Goal: Transaction & Acquisition: Purchase product/service

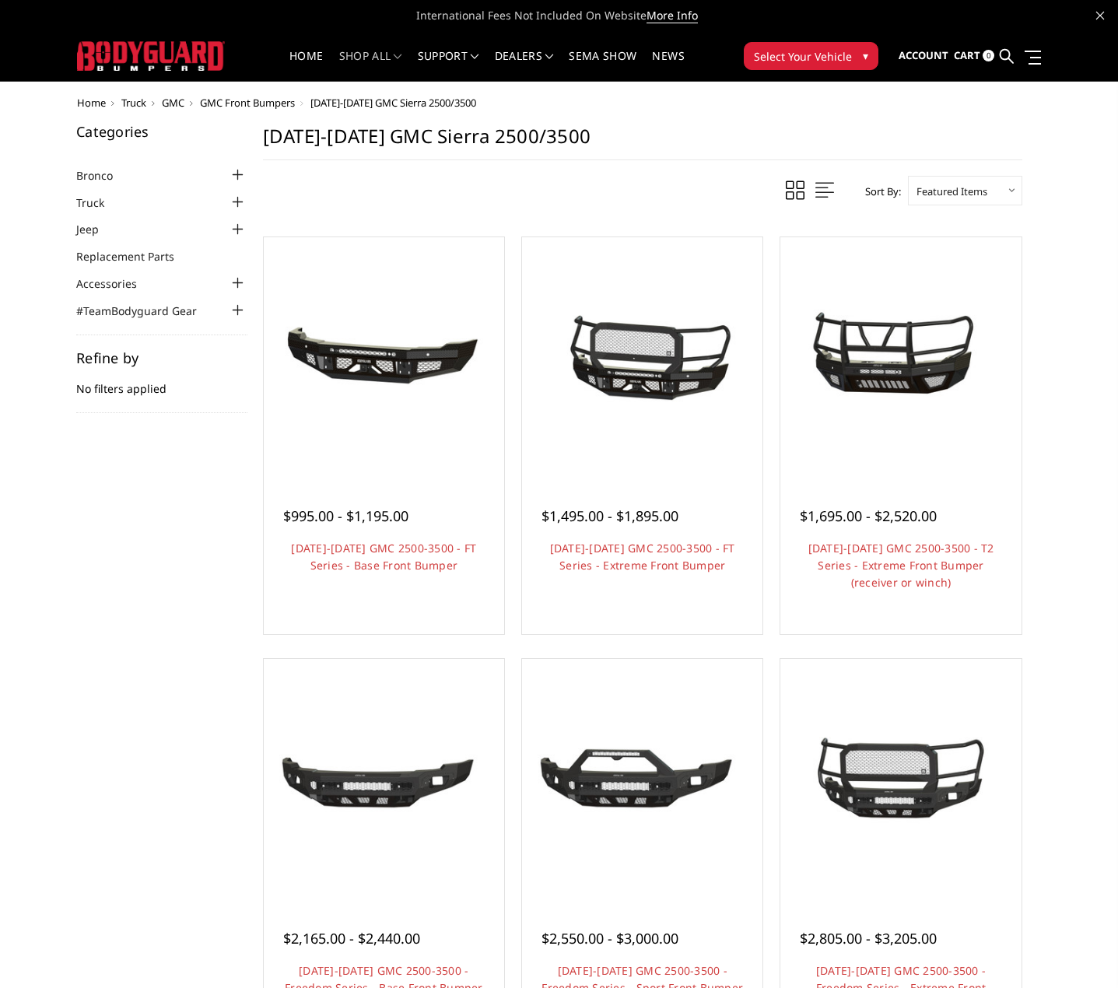
click at [272, 106] on span "GMC Front Bumpers" at bounding box center [247, 103] width 95 height 14
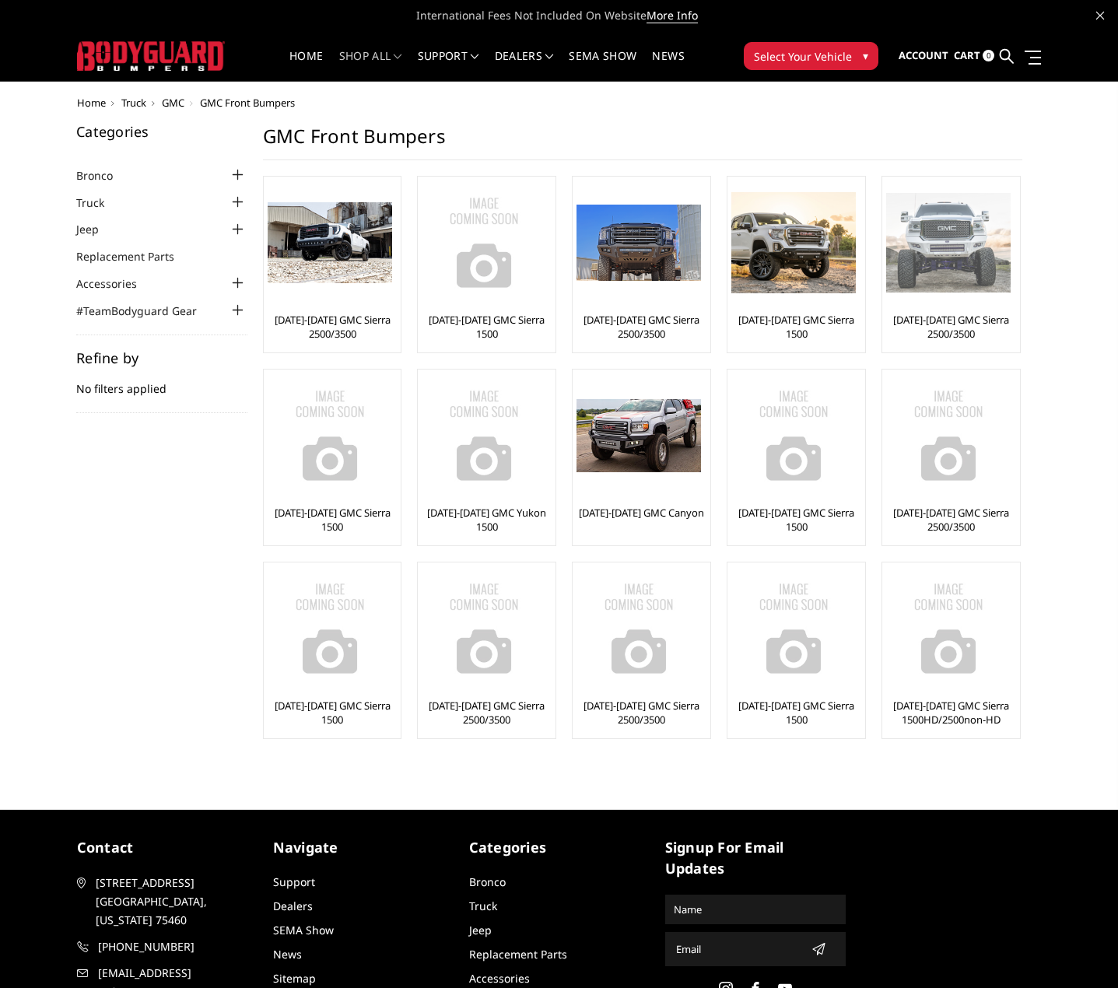
click at [954, 323] on link "[DATE]-[DATE] GMC Sierra 2500/3500" at bounding box center [951, 327] width 130 height 28
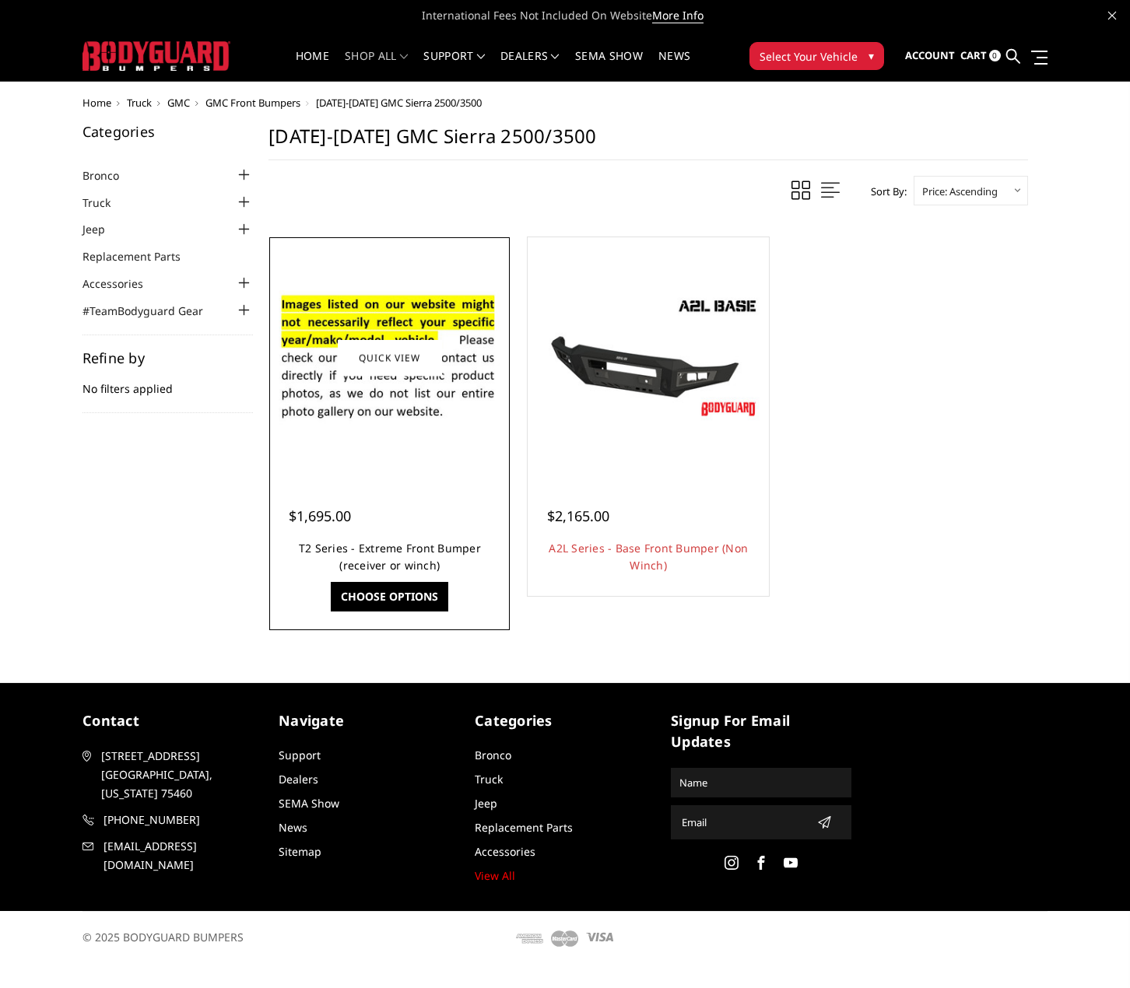
click at [369, 549] on link "T2 Series - Extreme Front Bumper (receiver or winch)" at bounding box center [390, 557] width 182 height 32
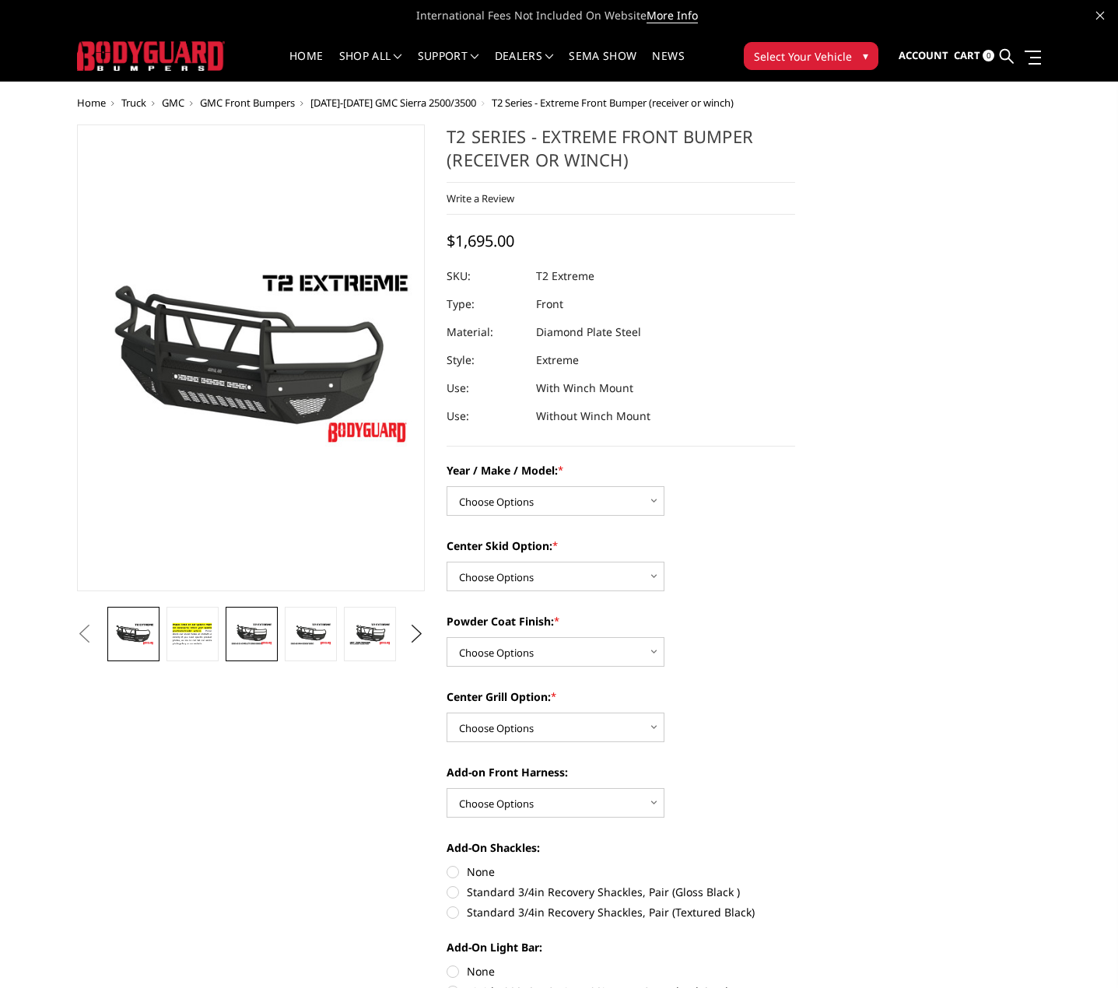
click at [259, 623] on img at bounding box center [251, 634] width 42 height 23
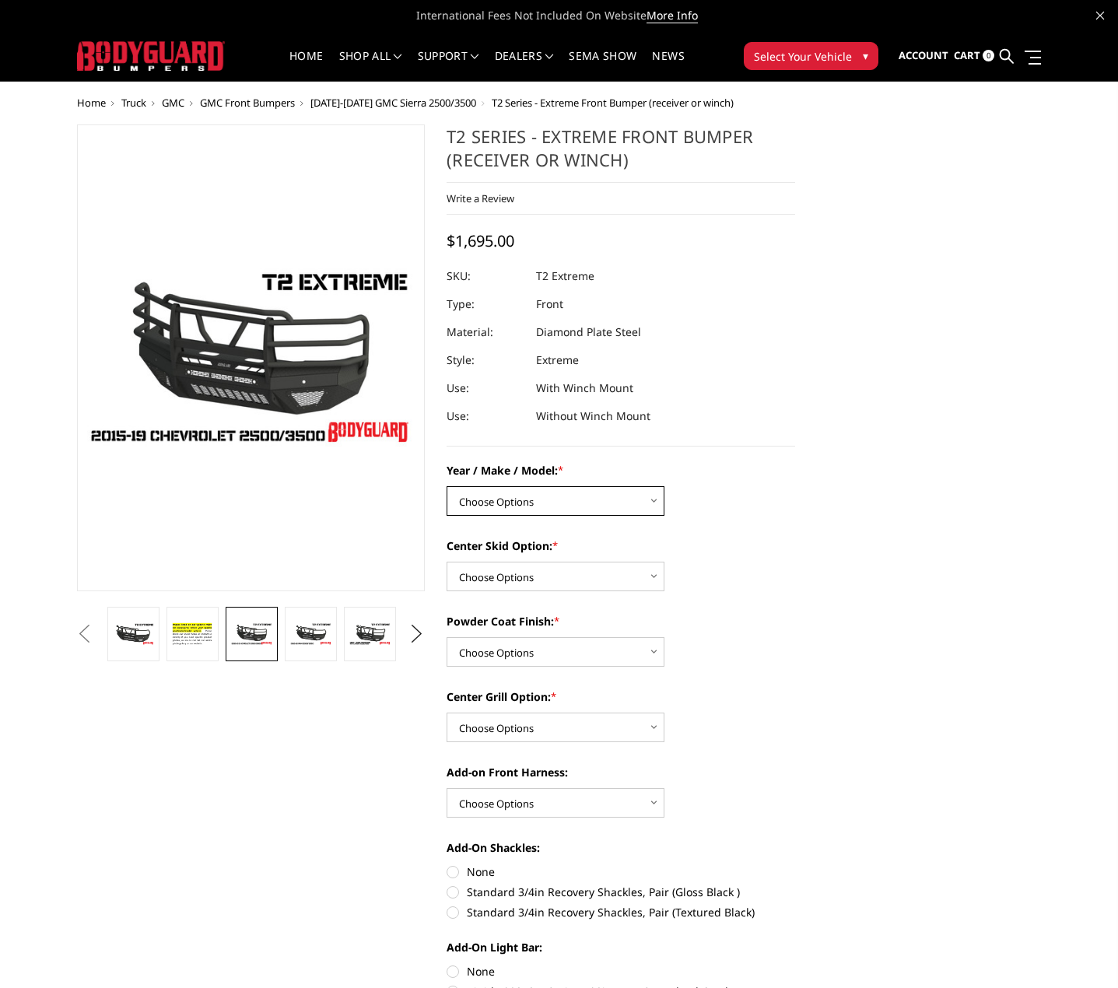
click at [521, 506] on select "Choose Options Chevrolet 19-21 1500 Chevrolet 15-19 2500 / 3500 Chevrolet 20-23…" at bounding box center [556, 501] width 218 height 30
select select "4454"
click at [447, 486] on select "Choose Options Chevrolet 19-21 1500 Chevrolet 15-19 2500 / 3500 Chevrolet 20-23…" at bounding box center [556, 501] width 218 height 30
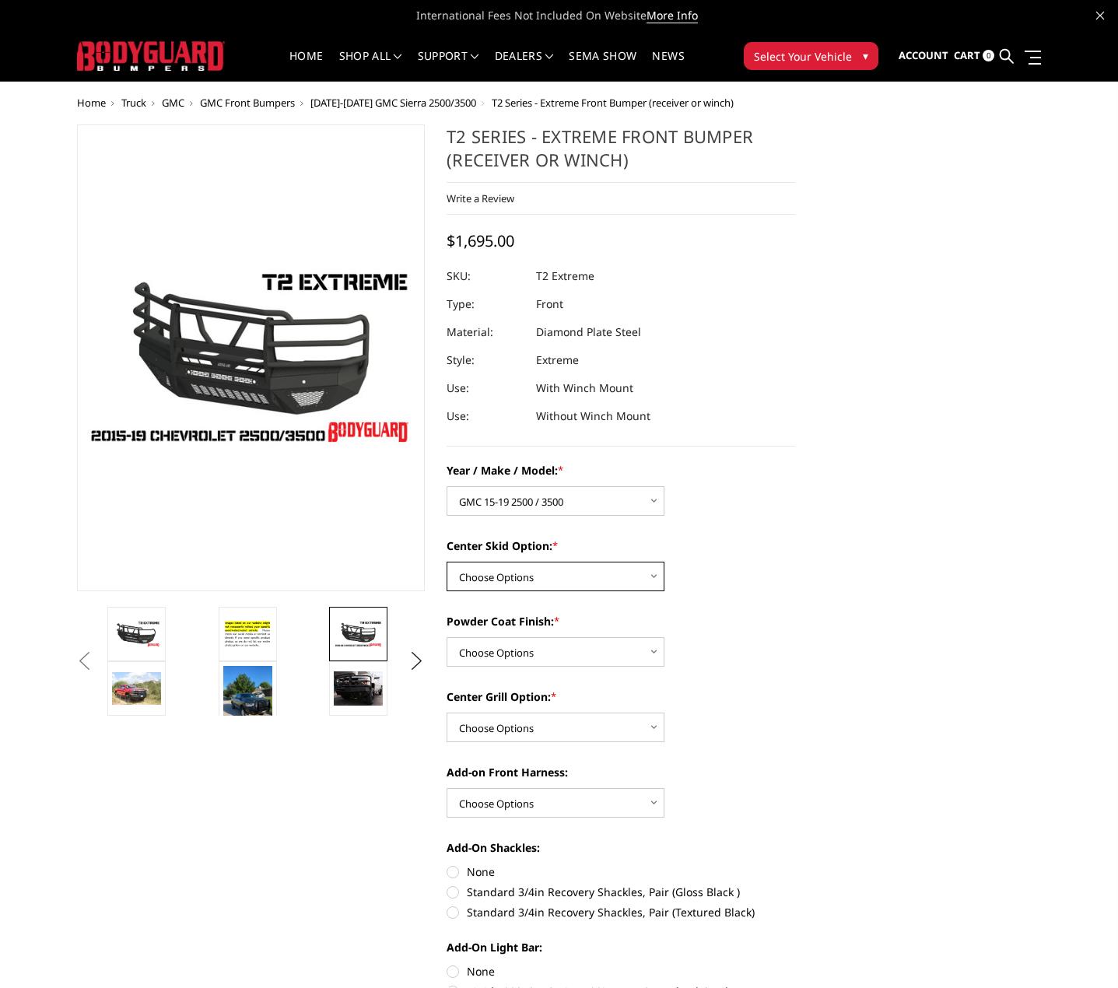
click at [647, 568] on select "Choose Options Standard center skid plate (included) Receiver tube Winch mount …" at bounding box center [556, 577] width 218 height 30
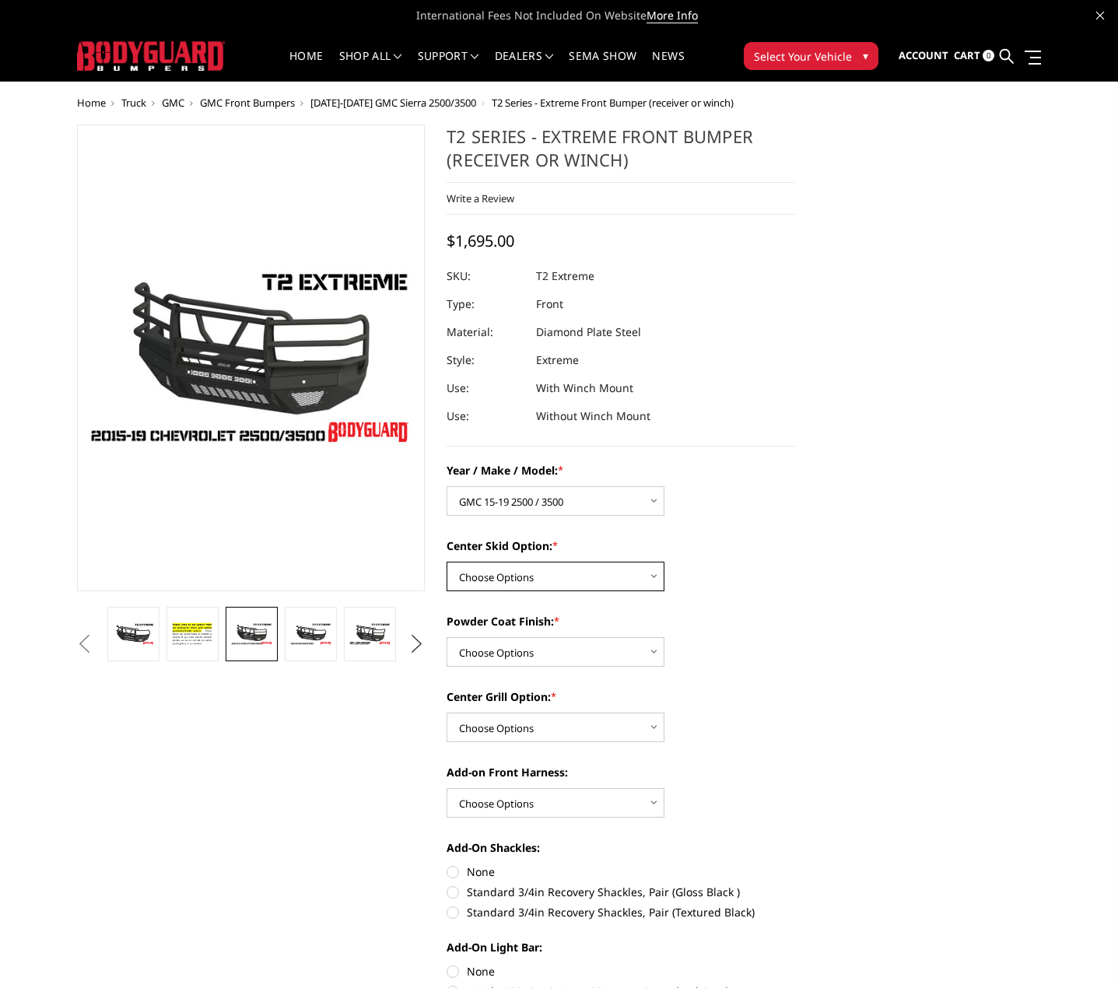
select select "4462"
click at [447, 562] on select "Choose Options Standard center skid plate (included) Receiver tube Winch mount …" at bounding box center [556, 577] width 218 height 30
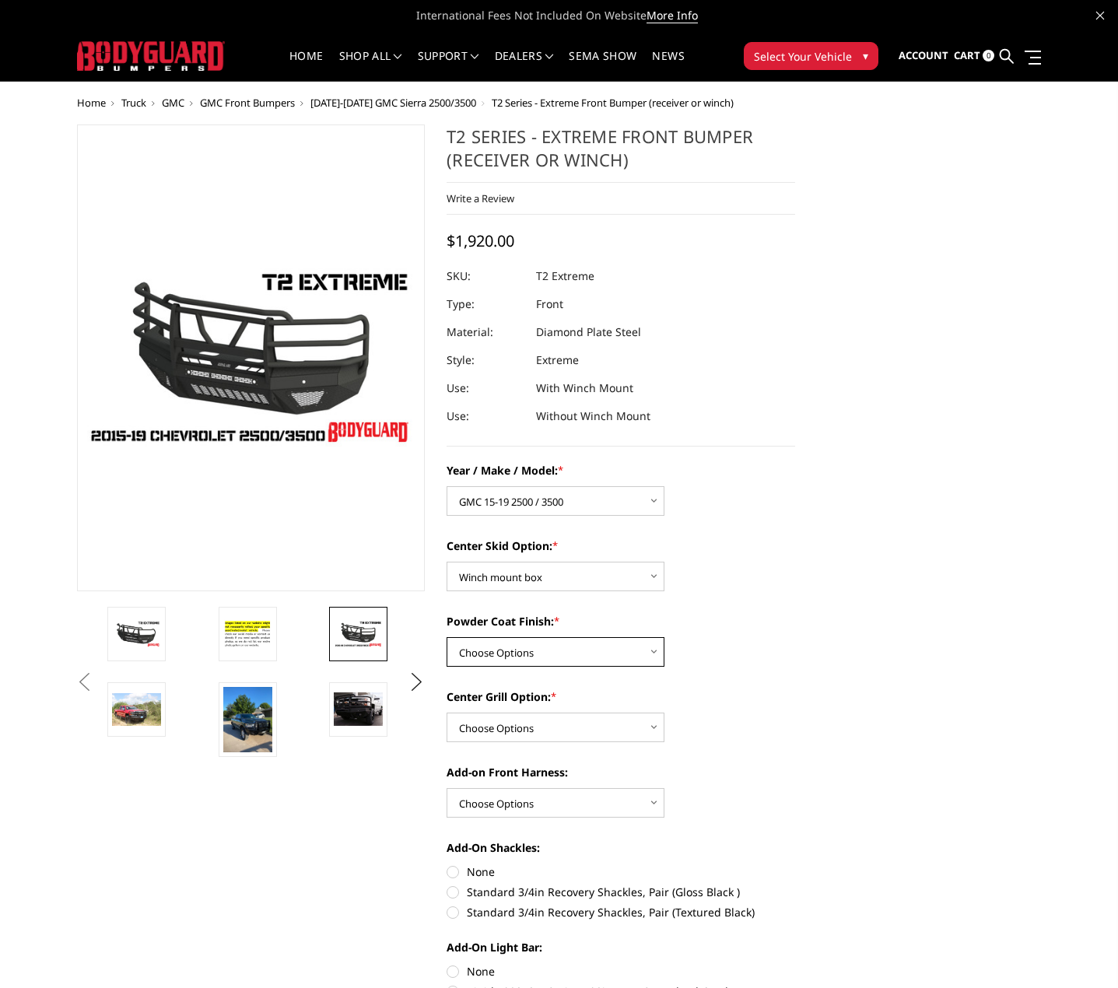
click at [658, 643] on select "Choose Options Bare metal Gloss Black Powder Coat Texture Black Powder Coat" at bounding box center [556, 652] width 218 height 30
click at [447, 637] on select "Choose Options Bare metal Gloss Black Powder Coat Texture Black Powder Coat" at bounding box center [556, 652] width 218 height 30
click at [647, 656] on select "Choose Options Bare metal Gloss Black Powder Coat Texture Black Powder Coat" at bounding box center [556, 652] width 218 height 30
select select "4463"
click at [447, 637] on select "Choose Options Bare metal Gloss Black Powder Coat Texture Black Powder Coat" at bounding box center [556, 652] width 218 height 30
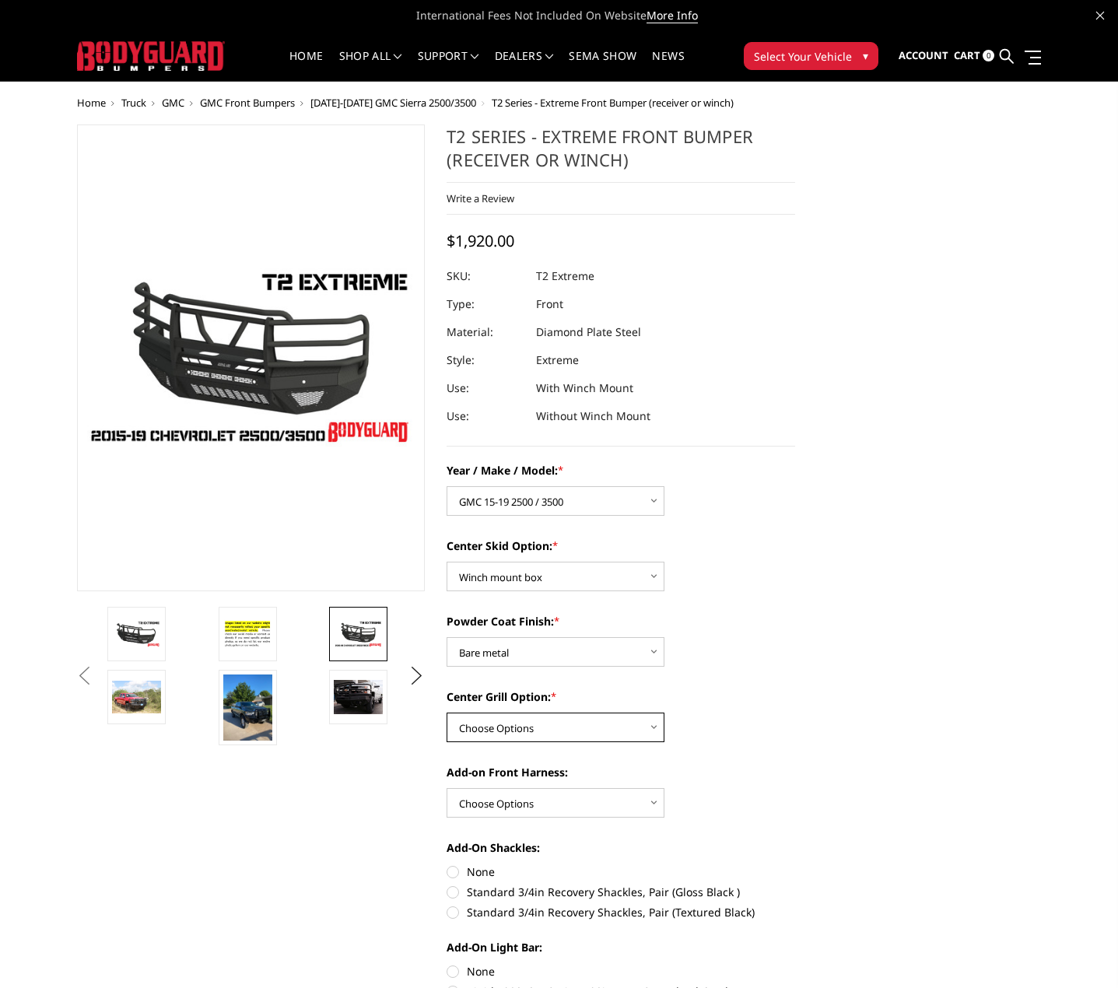
click at [652, 723] on select "Choose Options Add expanded metal in center grill Decline this option" at bounding box center [556, 728] width 218 height 30
click at [447, 713] on select "Choose Options Add expanded metal in center grill Decline this option" at bounding box center [556, 728] width 218 height 30
click at [643, 732] on select "Choose Options Add expanded metal in center grill Decline this option" at bounding box center [556, 728] width 218 height 30
select select "4483"
click at [447, 713] on select "Choose Options Add expanded metal in center grill Decline this option" at bounding box center [556, 728] width 218 height 30
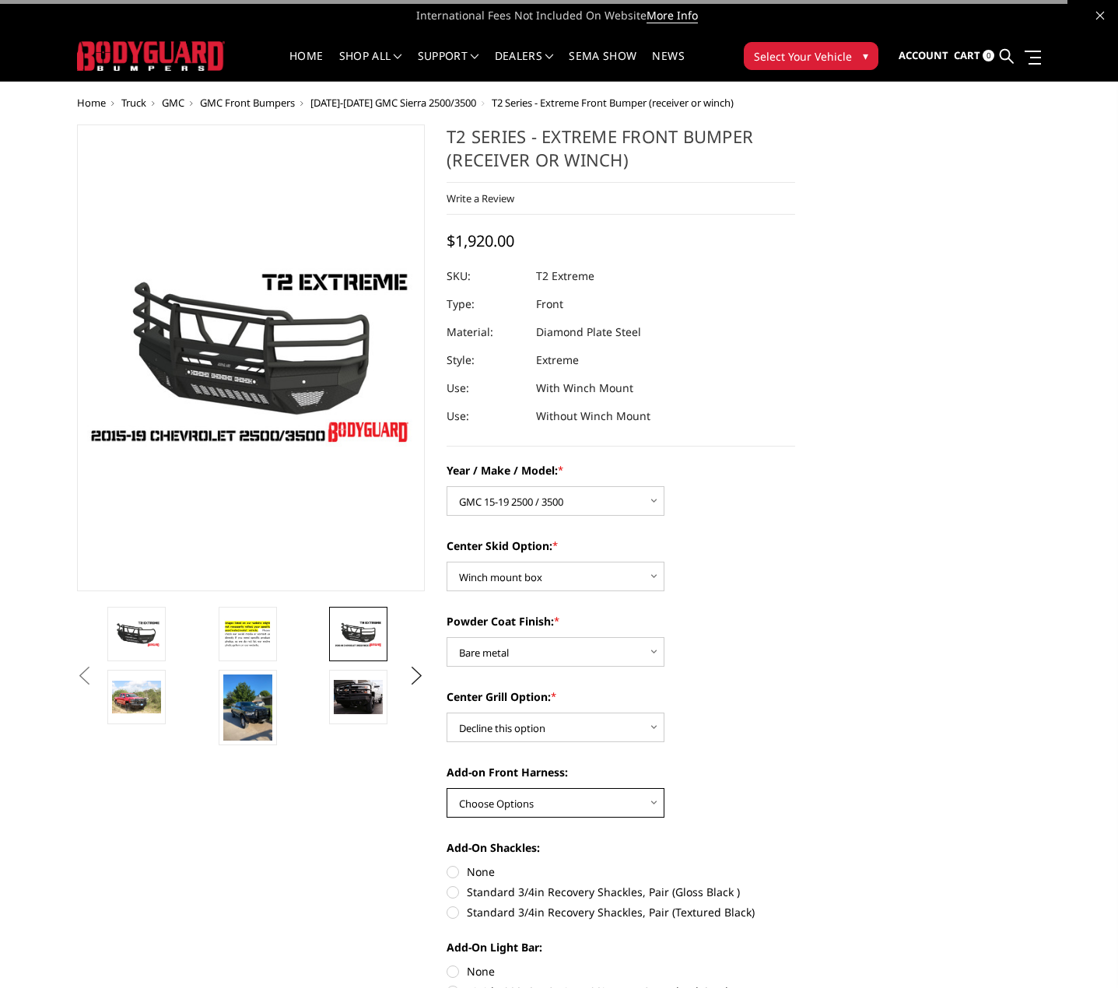
click at [637, 807] on select "Choose Options WITH front camera harness WITHOUT front camera harness" at bounding box center [556, 803] width 218 height 30
select select "4469"
click at [447, 788] on select "Choose Options WITH front camera harness WITHOUT front camera harness" at bounding box center [556, 803] width 218 height 30
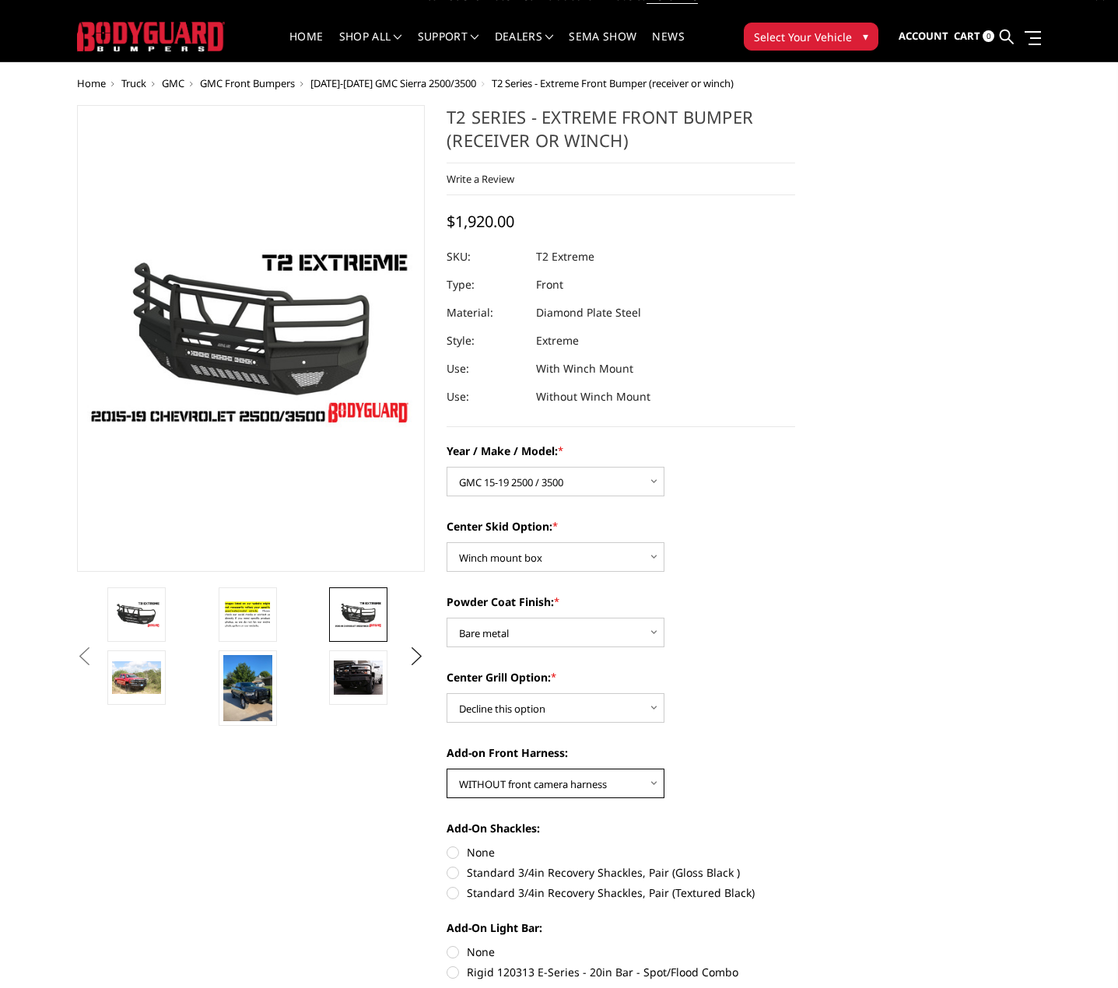
scroll to position [78, 0]
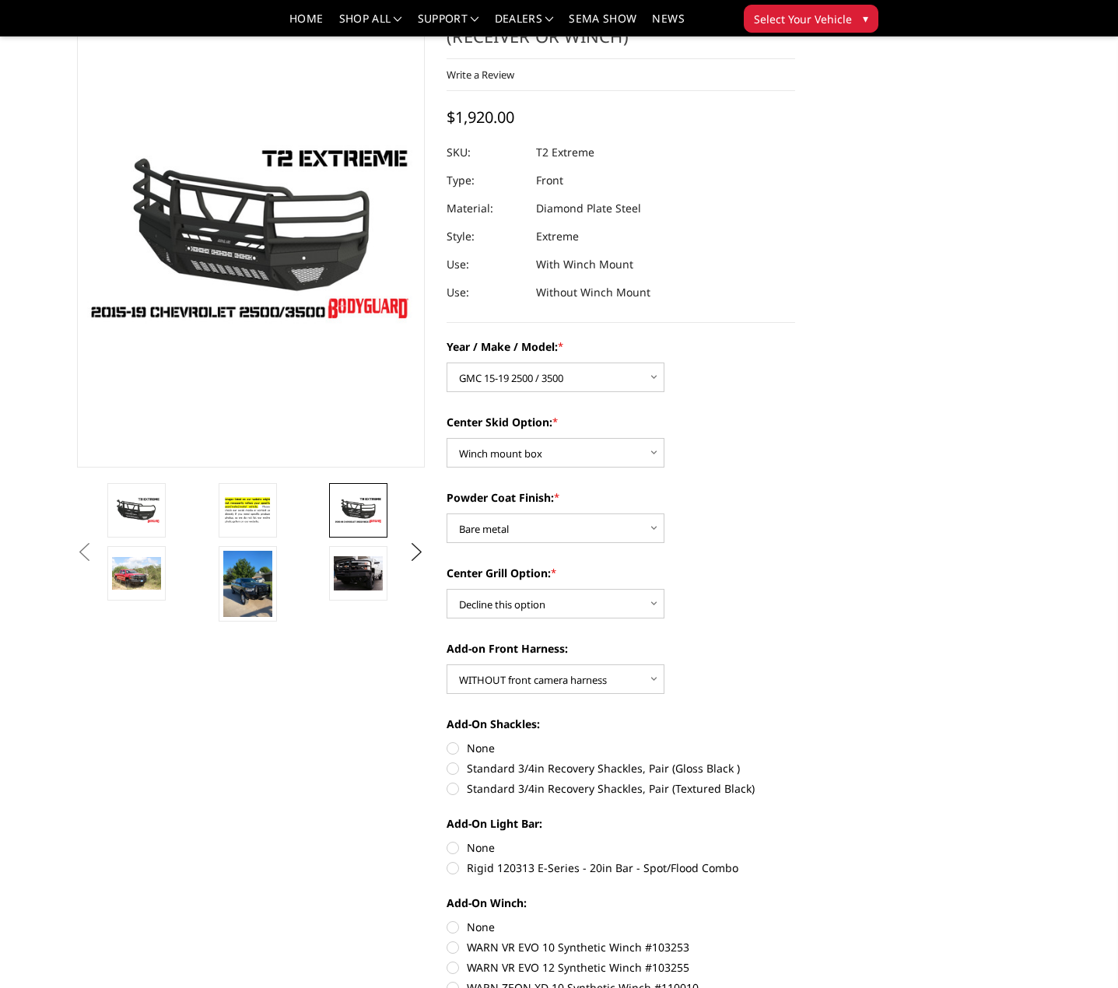
click at [454, 790] on label "Standard 3/4in Recovery Shackles, Pair (Textured Black)" at bounding box center [621, 788] width 349 height 16
click at [795, 761] on input "Standard 3/4in Recovery Shackles, Pair (Textured Black)" at bounding box center [795, 760] width 1 height 1
radio input "true"
click at [454, 870] on label "Rigid 120313 E-Series - 20in Bar - Spot/Flood Combo" at bounding box center [621, 868] width 349 height 16
click at [795, 840] on input "Rigid 120313 E-Series - 20in Bar - Spot/Flood Combo" at bounding box center [795, 840] width 1 height 1
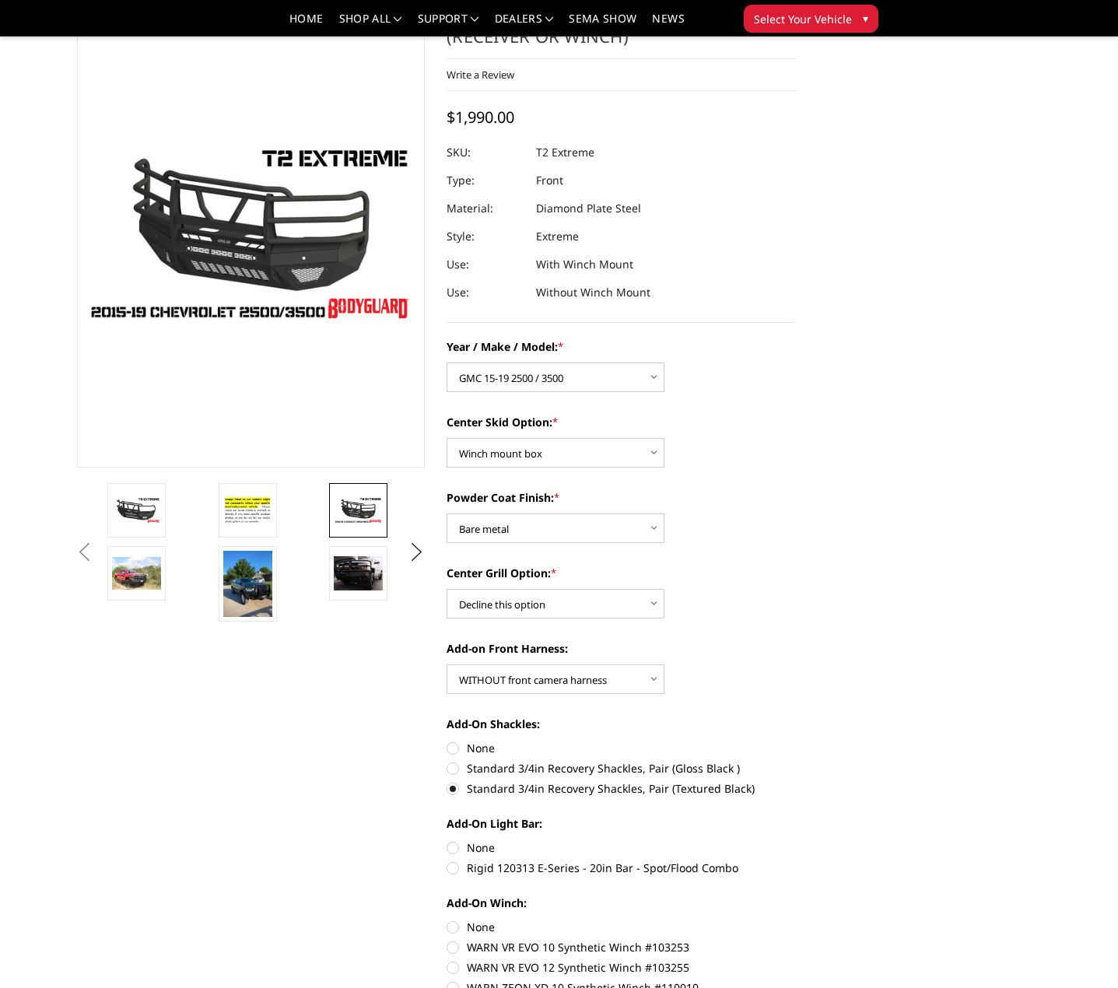
radio input "true"
click at [458, 844] on label "None" at bounding box center [621, 848] width 349 height 16
click at [447, 840] on input "None" at bounding box center [447, 840] width 1 height 1
radio input "true"
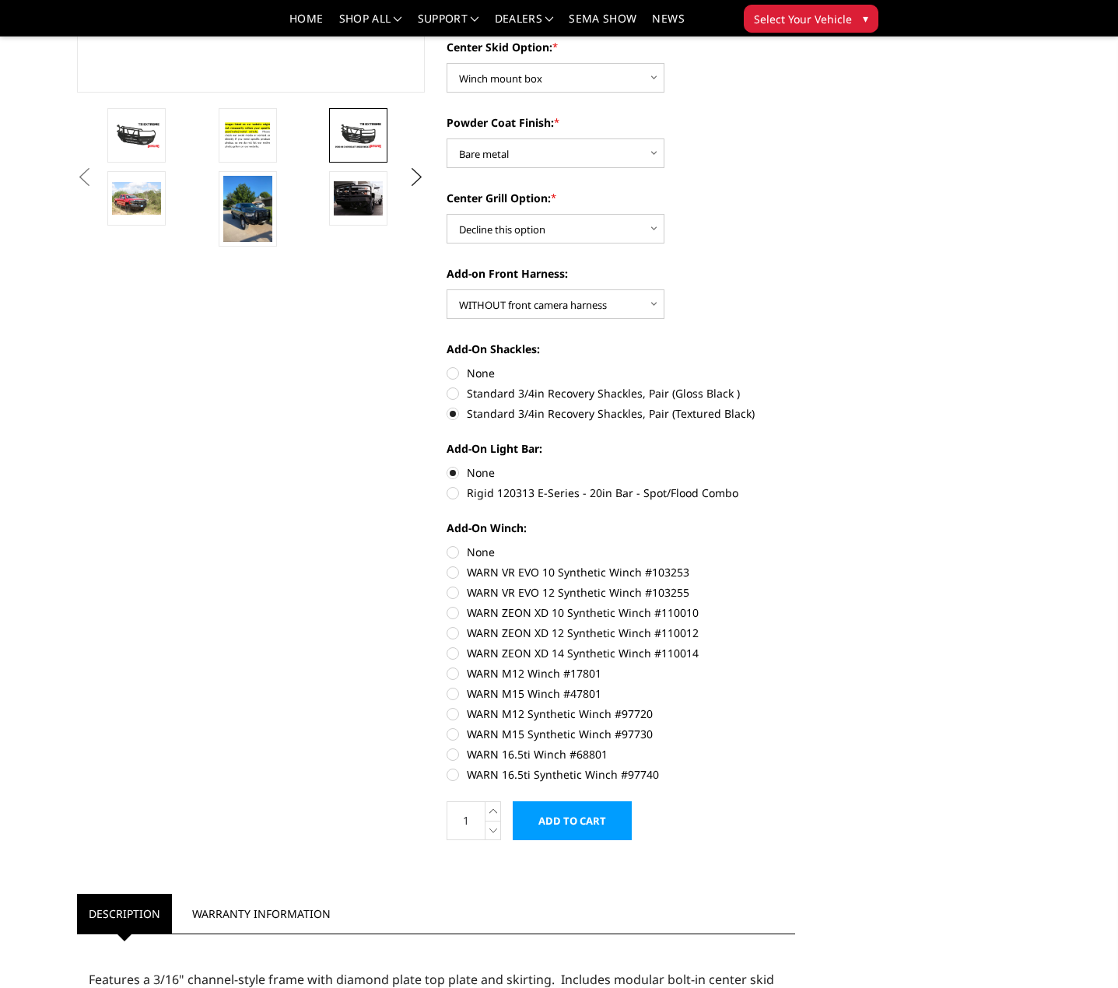
scroll to position [467, 0]
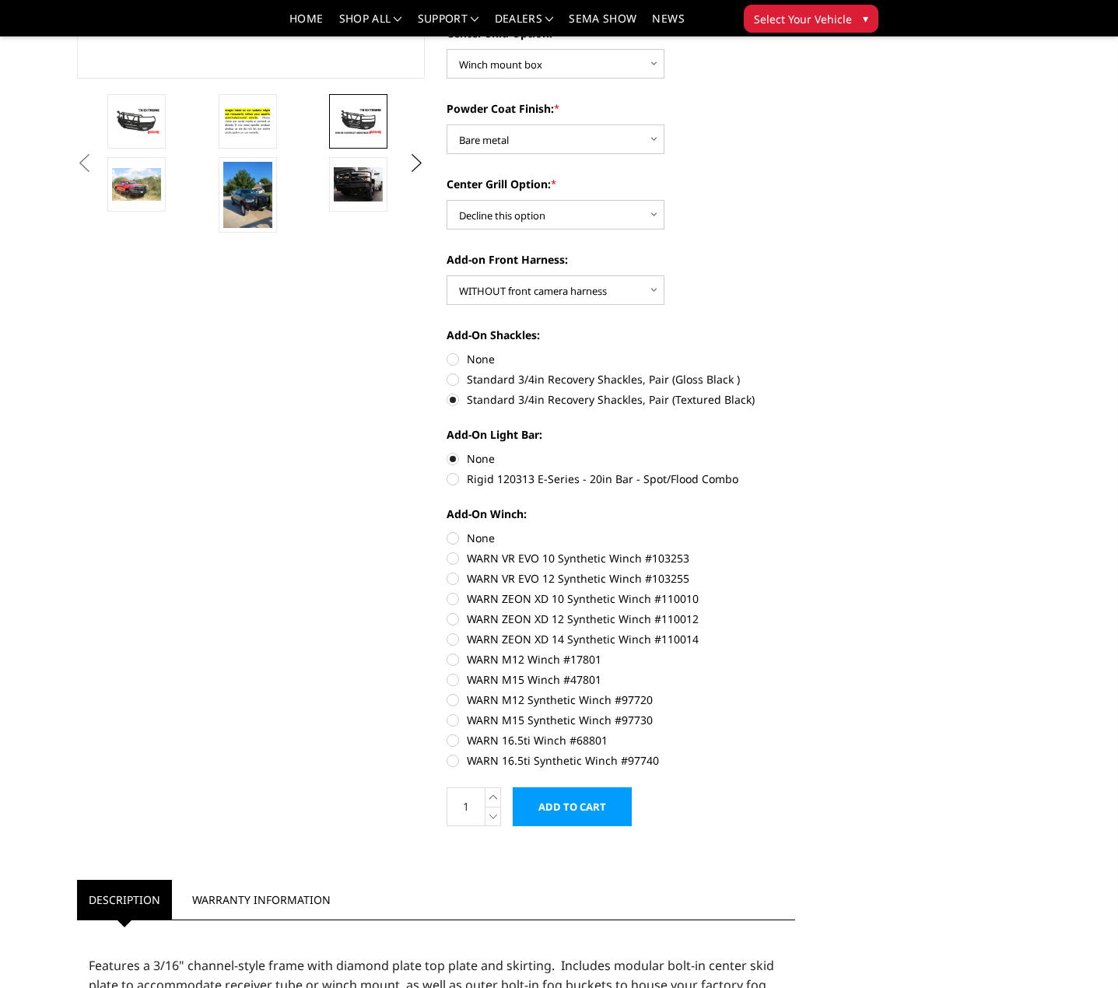
click at [451, 538] on label "None" at bounding box center [621, 538] width 349 height 16
click at [447, 531] on input "None" at bounding box center [447, 530] width 1 height 1
radio input "true"
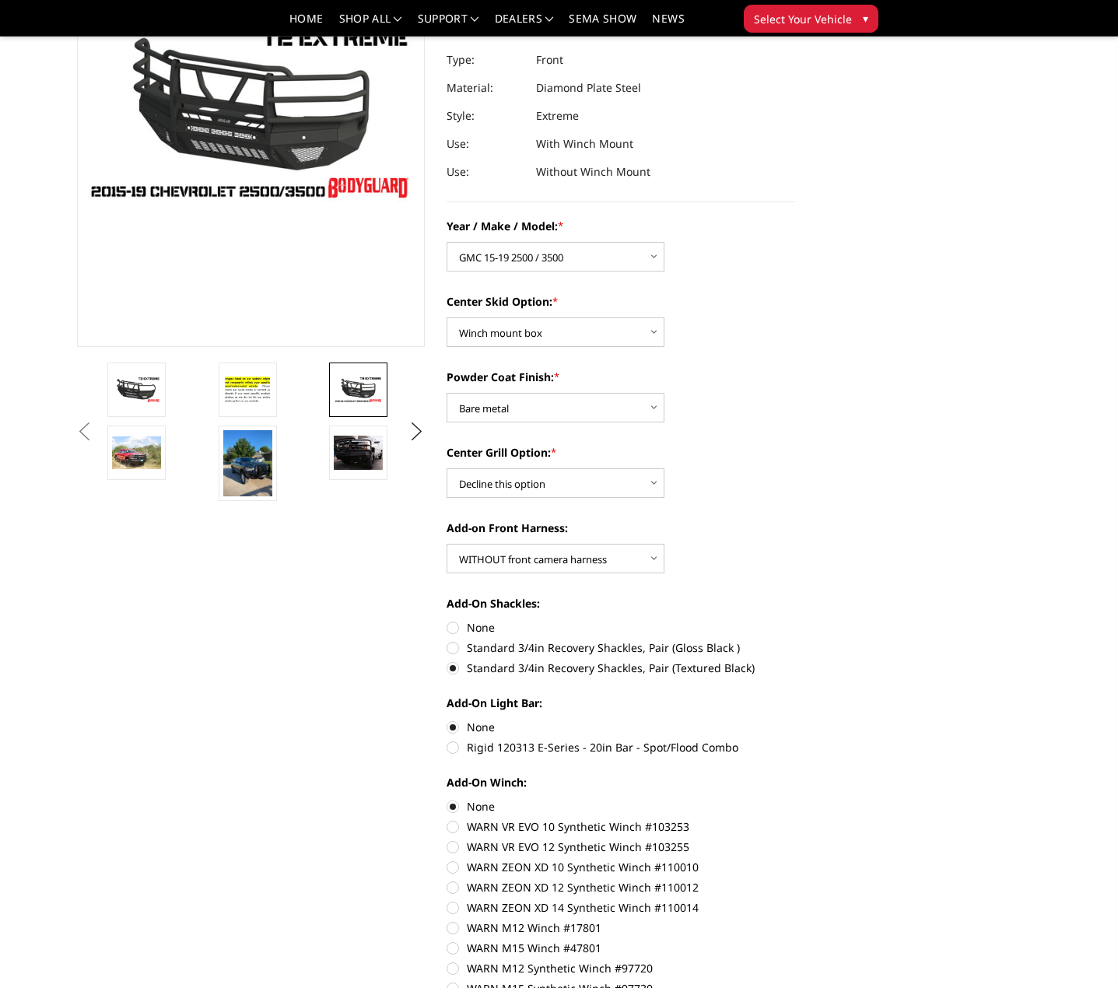
scroll to position [0, 0]
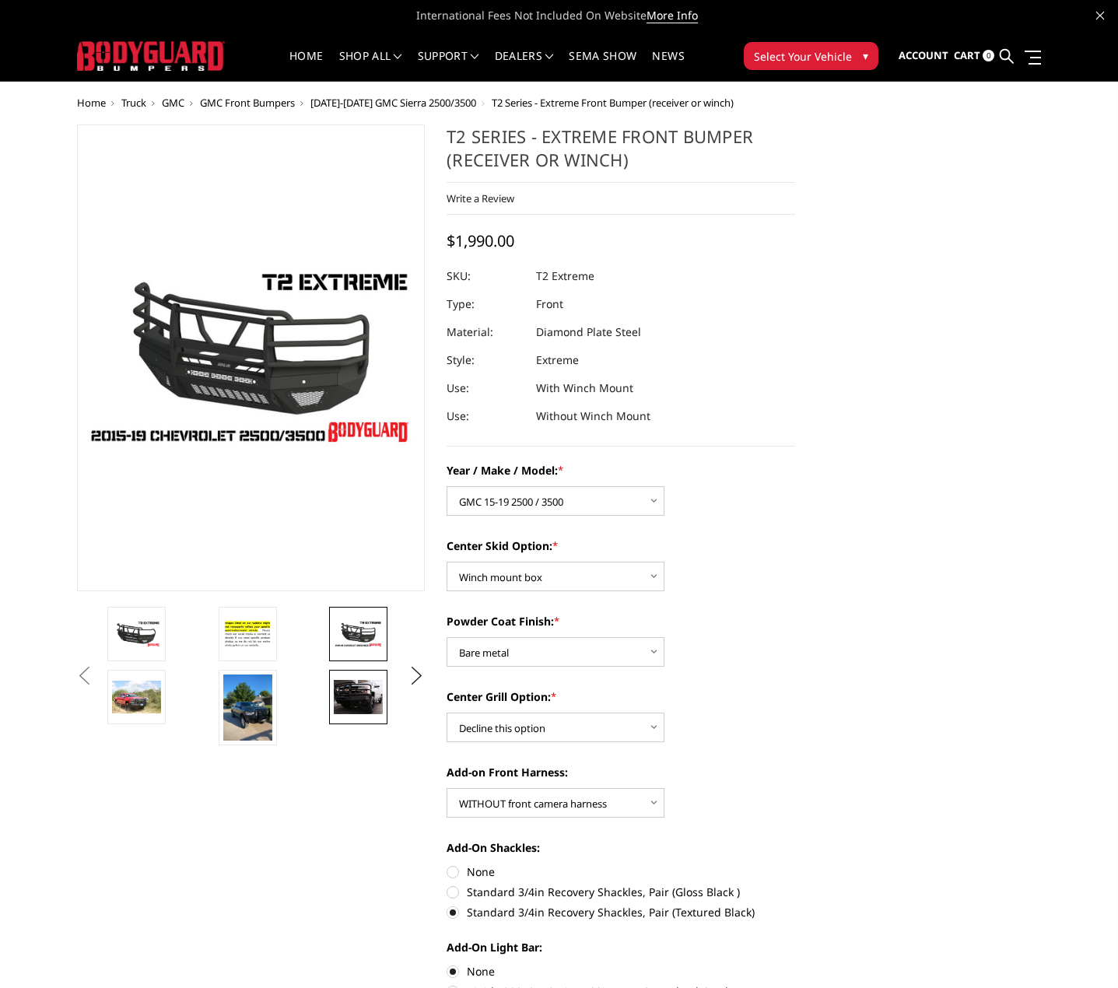
click at [362, 699] on img at bounding box center [358, 696] width 49 height 33
